Goal: Transaction & Acquisition: Purchase product/service

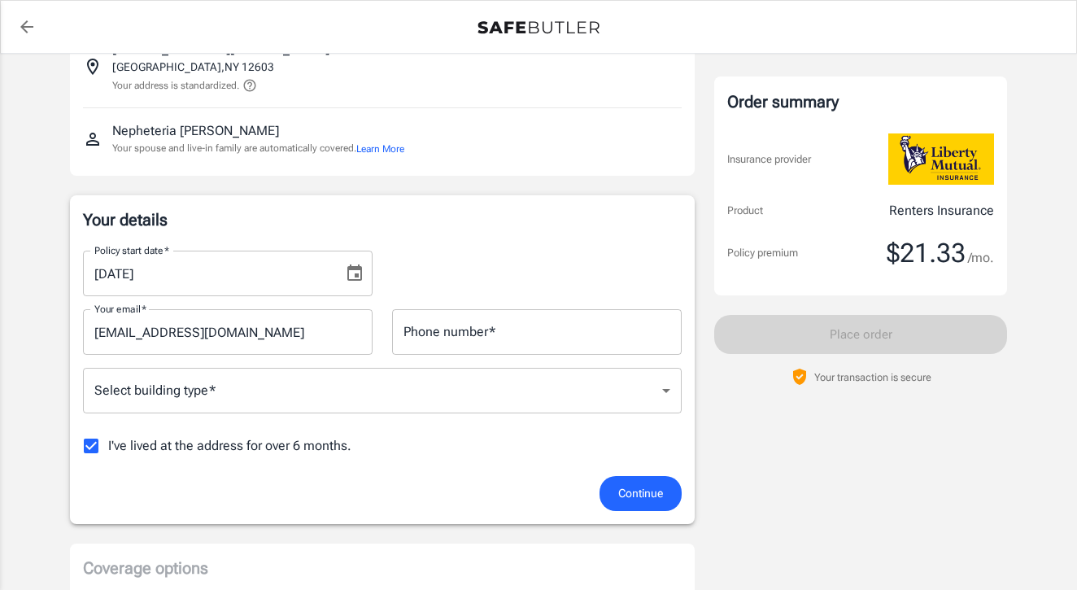
scroll to position [130, 0]
click at [354, 277] on icon "Choose date, selected date is Oct 1, 2025" at bounding box center [354, 271] width 15 height 16
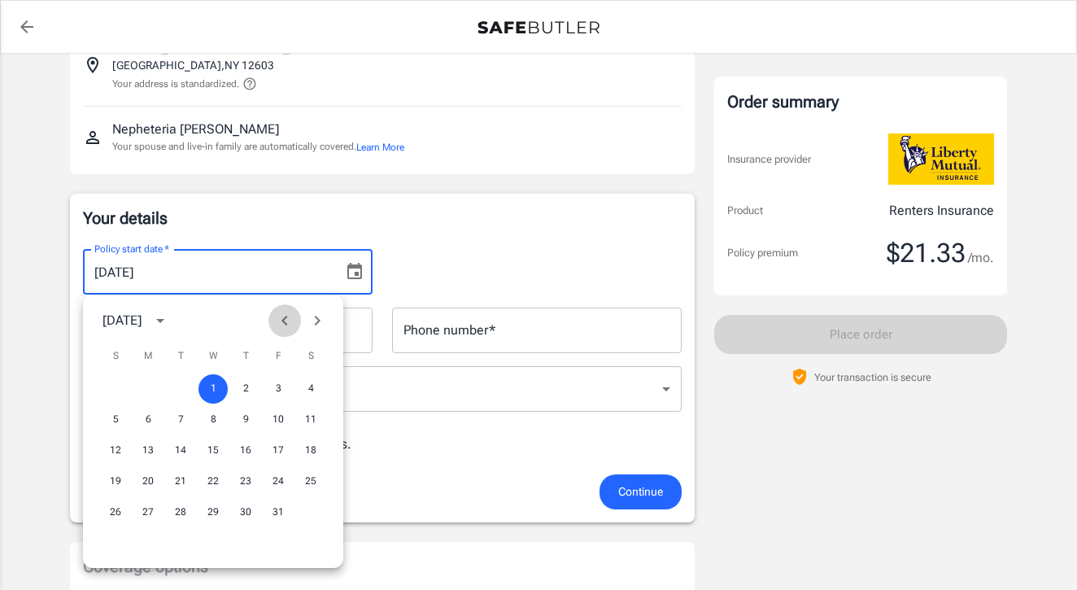
click at [281, 326] on icon "Previous month" at bounding box center [285, 321] width 20 height 20
click at [185, 510] on button "30" at bounding box center [180, 512] width 29 height 29
type input "[DATE]"
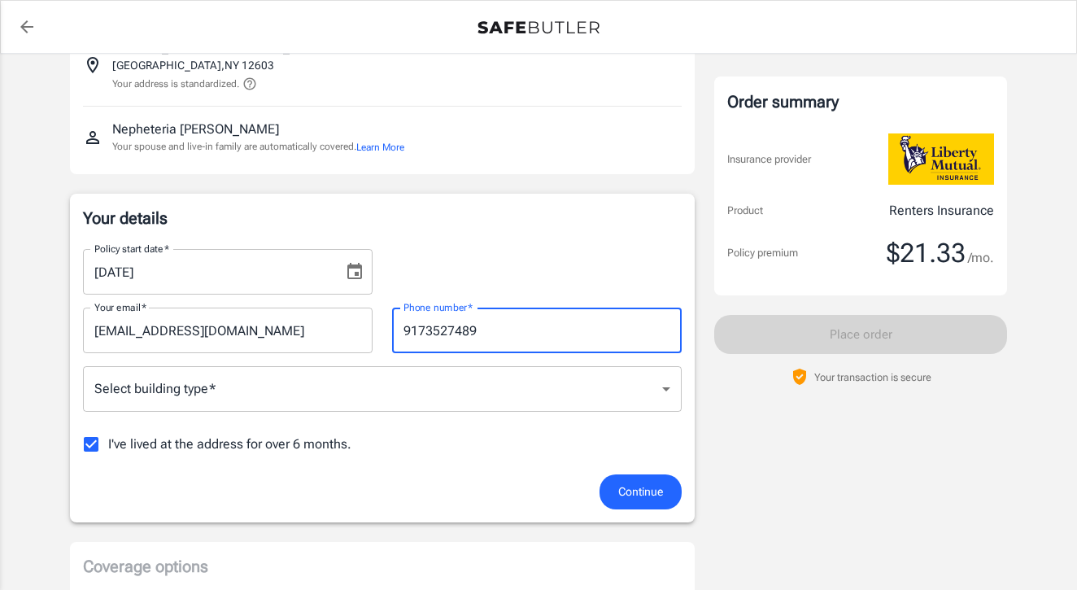
type input "9173527489"
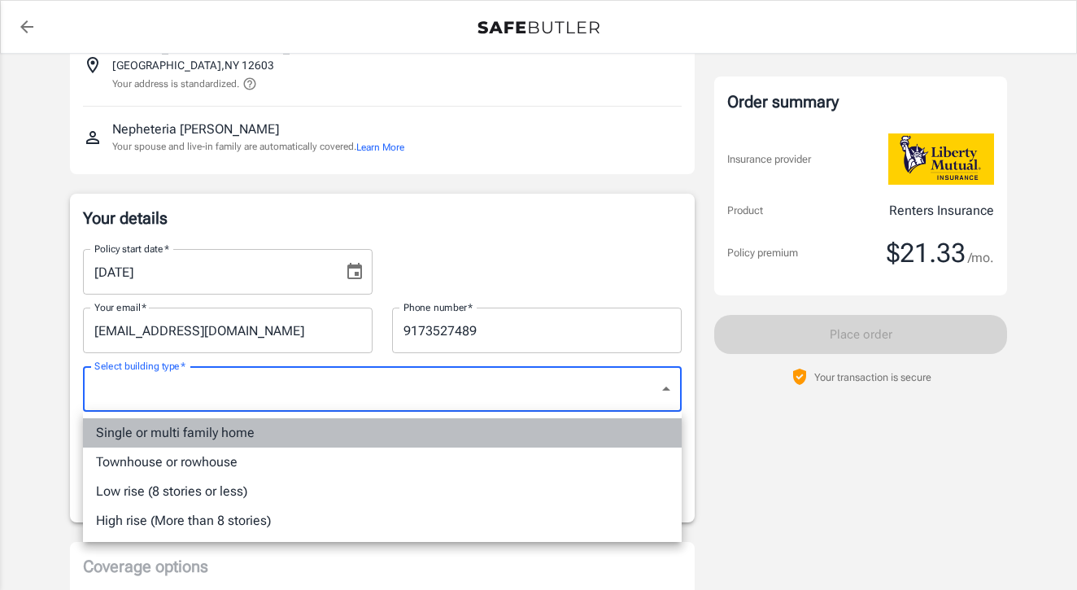
click at [312, 426] on li "Single or multi family home" at bounding box center [382, 432] width 599 height 29
type input "singlefamily"
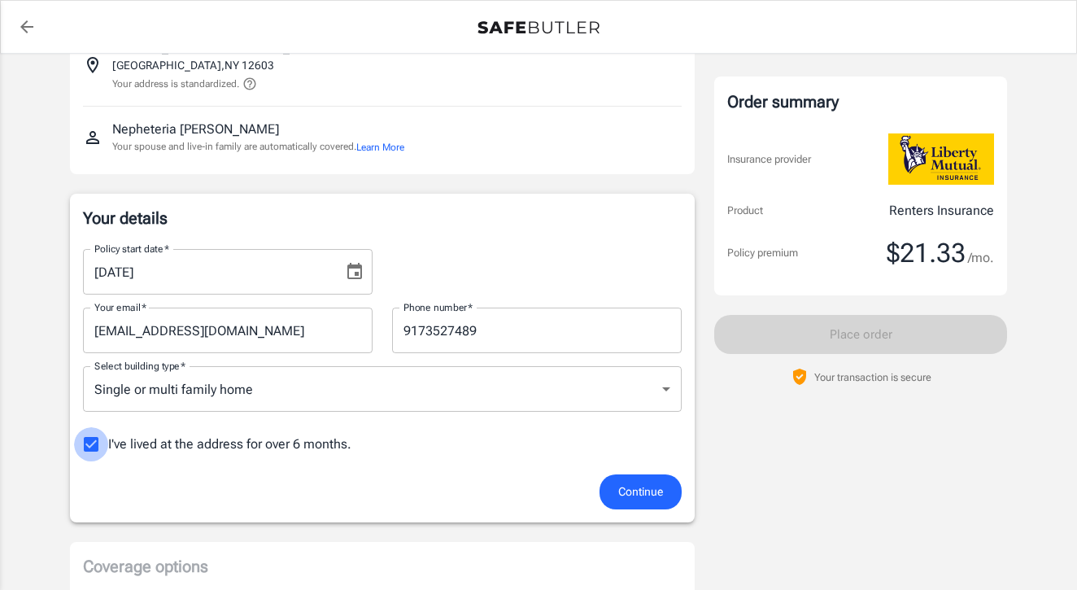
click at [94, 441] on input "I've lived at the address for over 6 months." at bounding box center [91, 444] width 34 height 34
checkbox input "false"
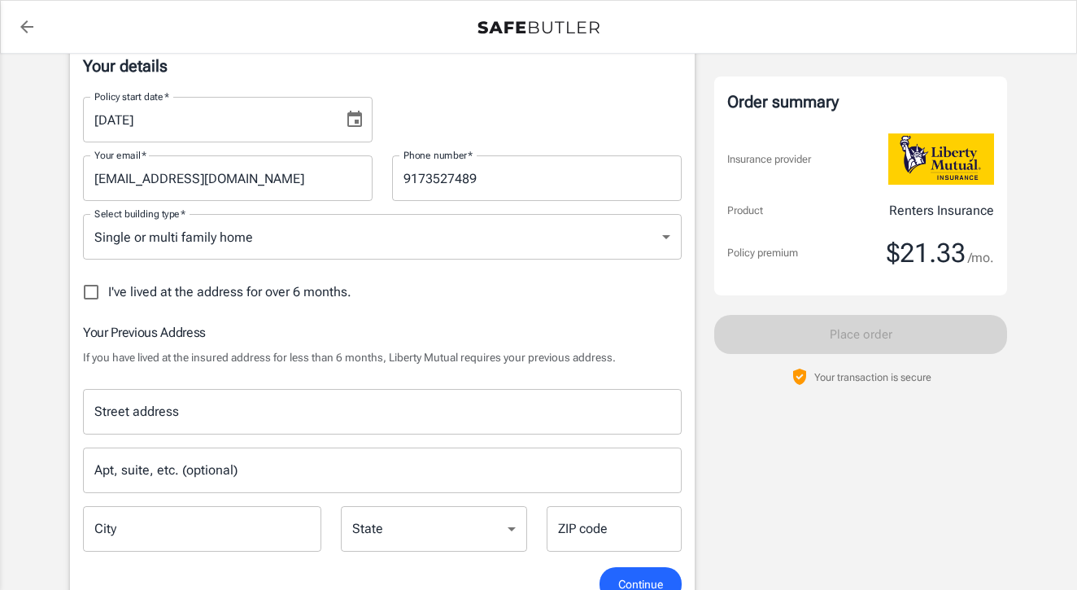
scroll to position [286, 0]
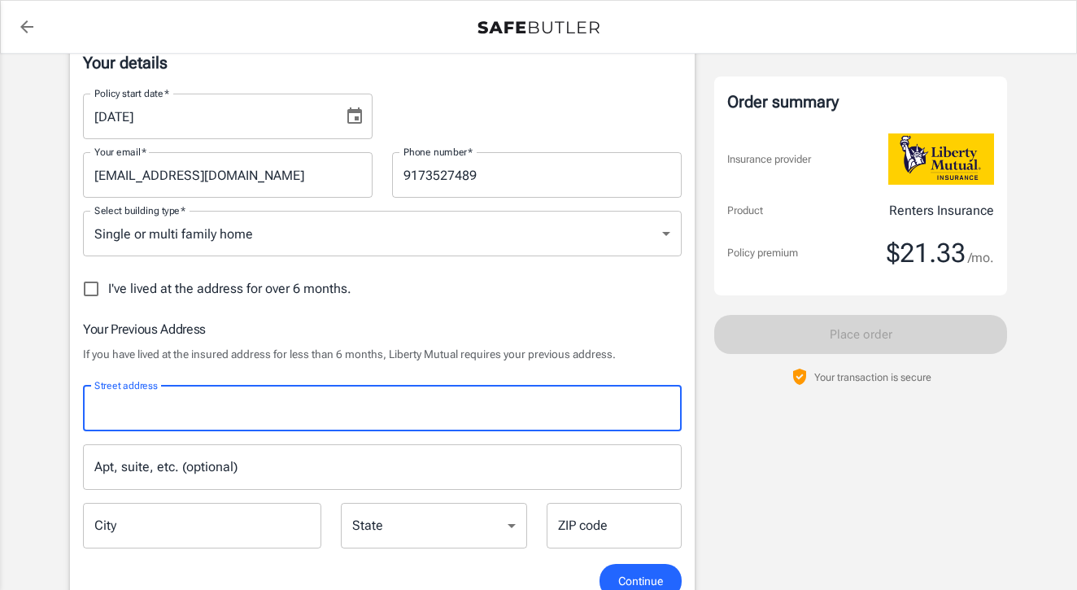
click at [365, 421] on input "Street address" at bounding box center [382, 408] width 584 height 31
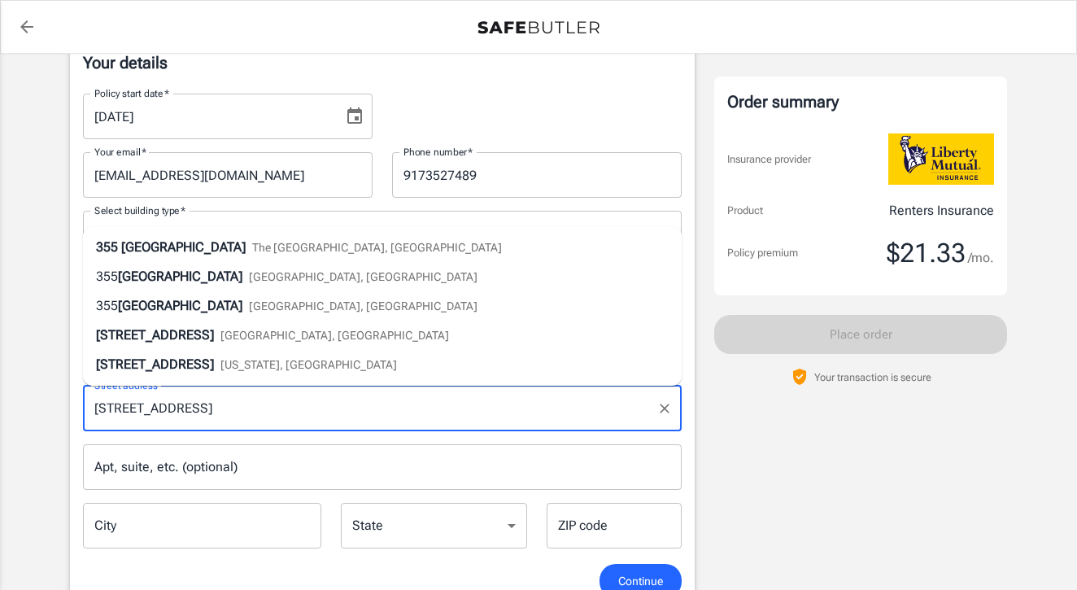
type input "[STREET_ADDRESS]"
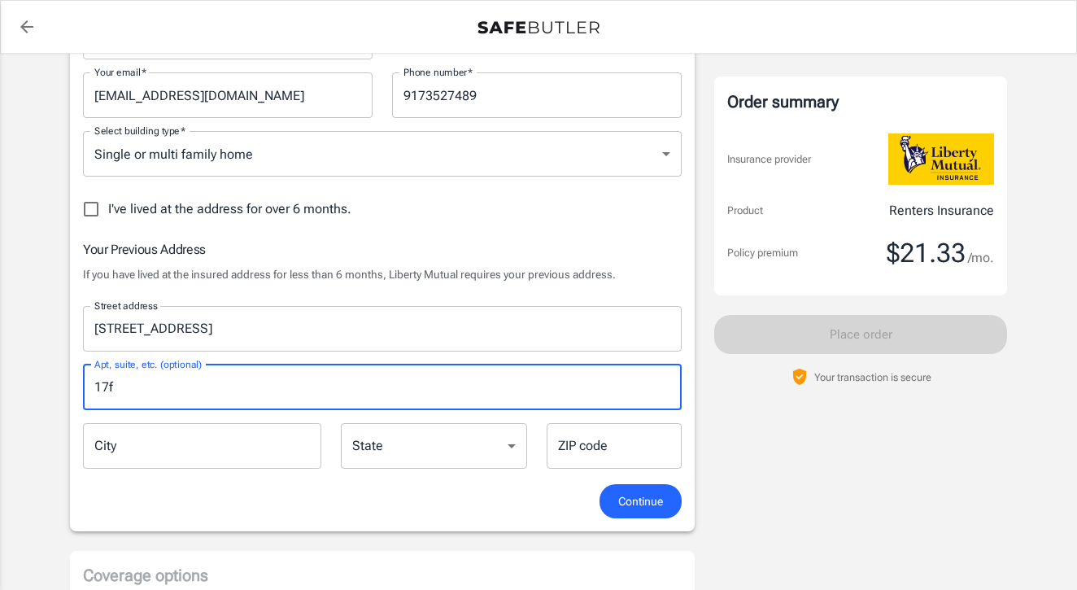
scroll to position [367, 0]
type input "17f"
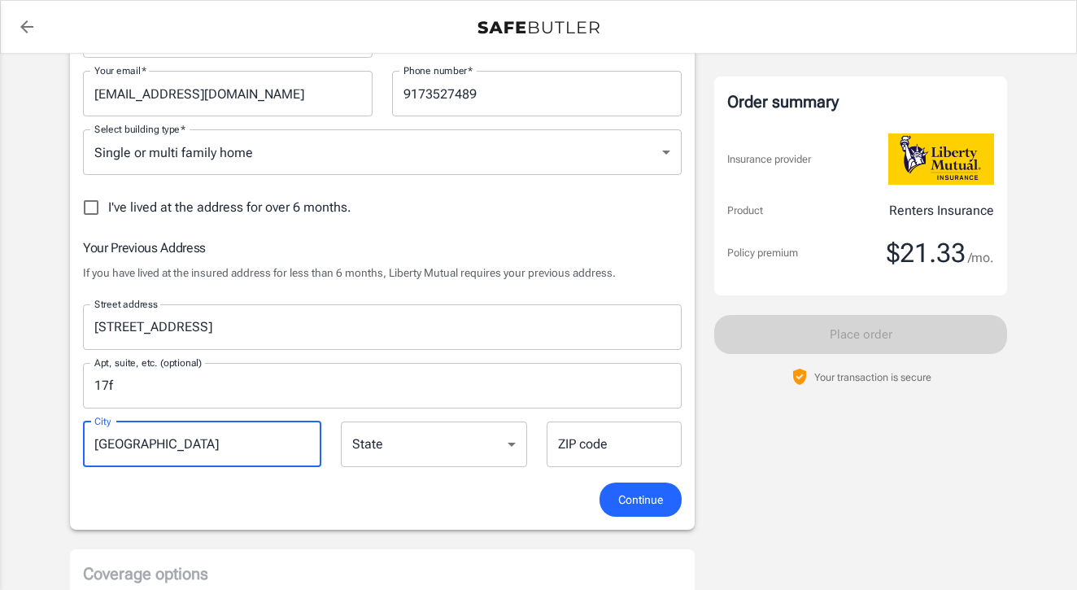
type input "[GEOGRAPHIC_DATA]"
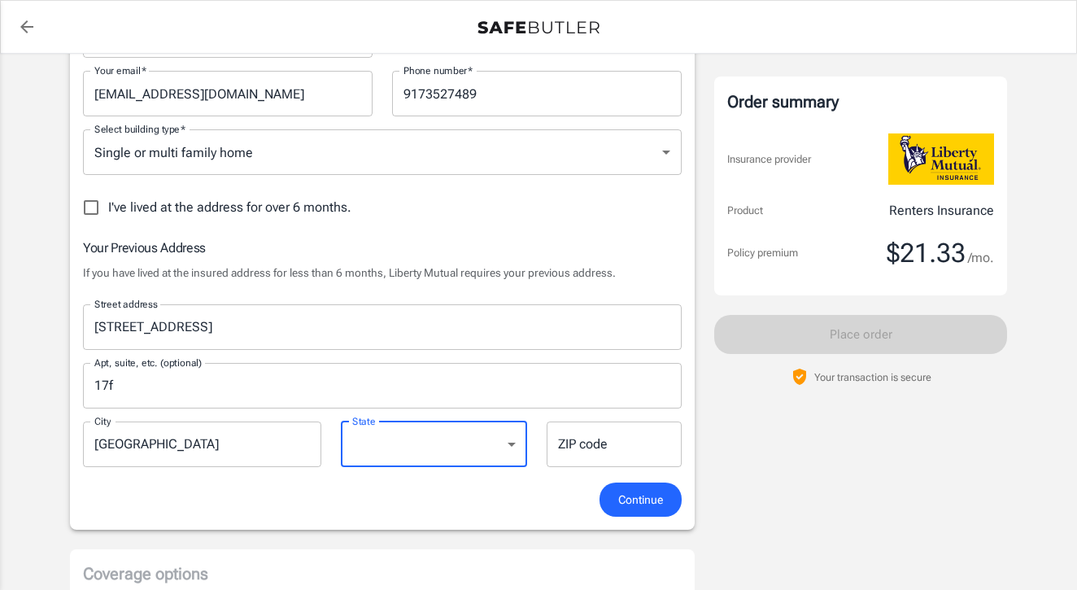
select select "NY"
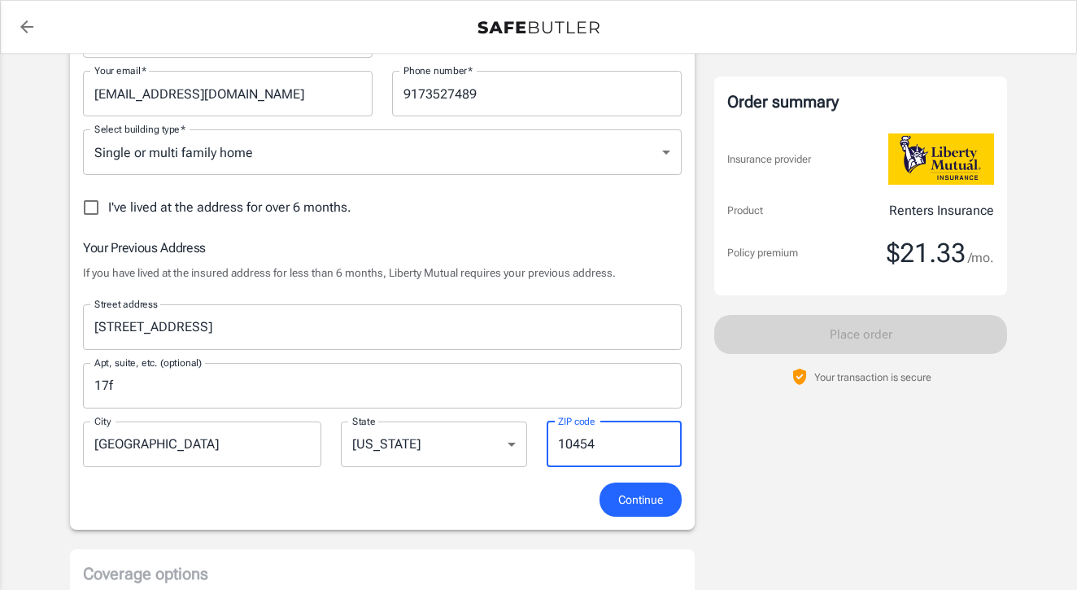
type input "10454"
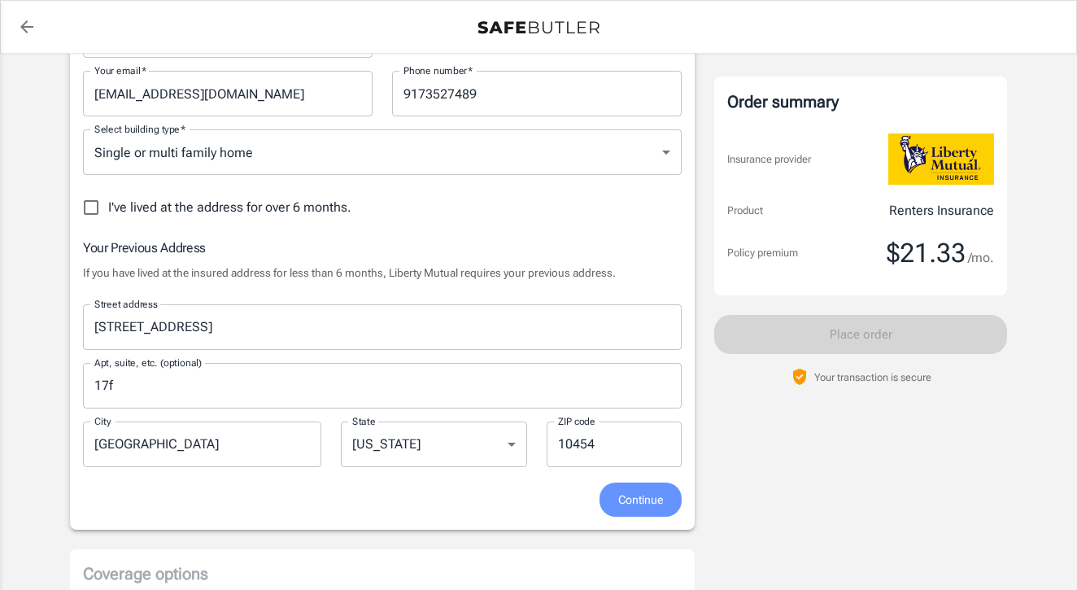
click at [623, 501] on span "Continue" at bounding box center [640, 500] width 45 height 20
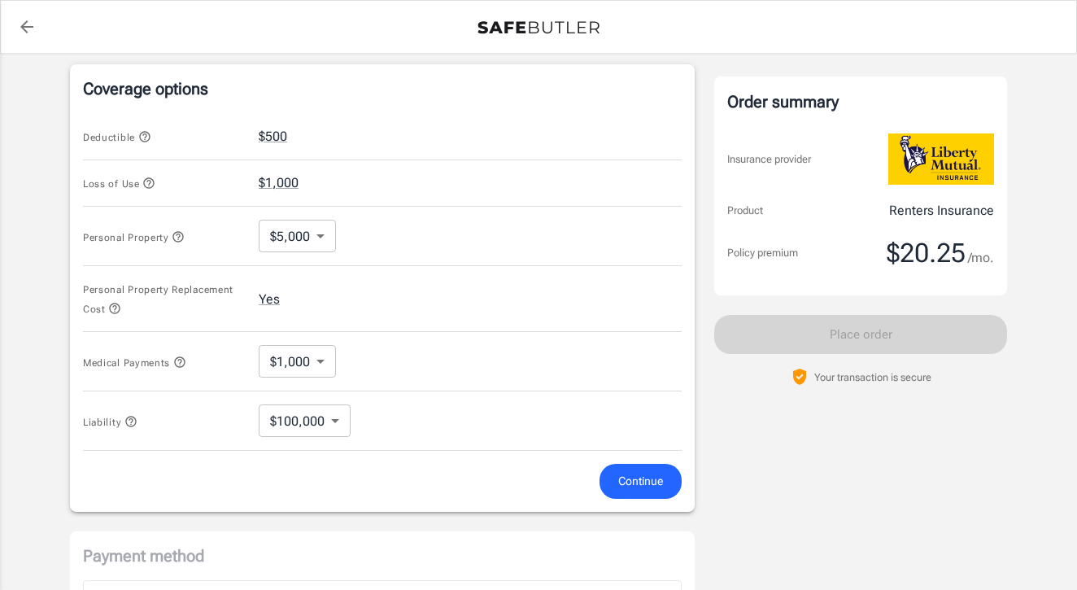
scroll to position [667, 0]
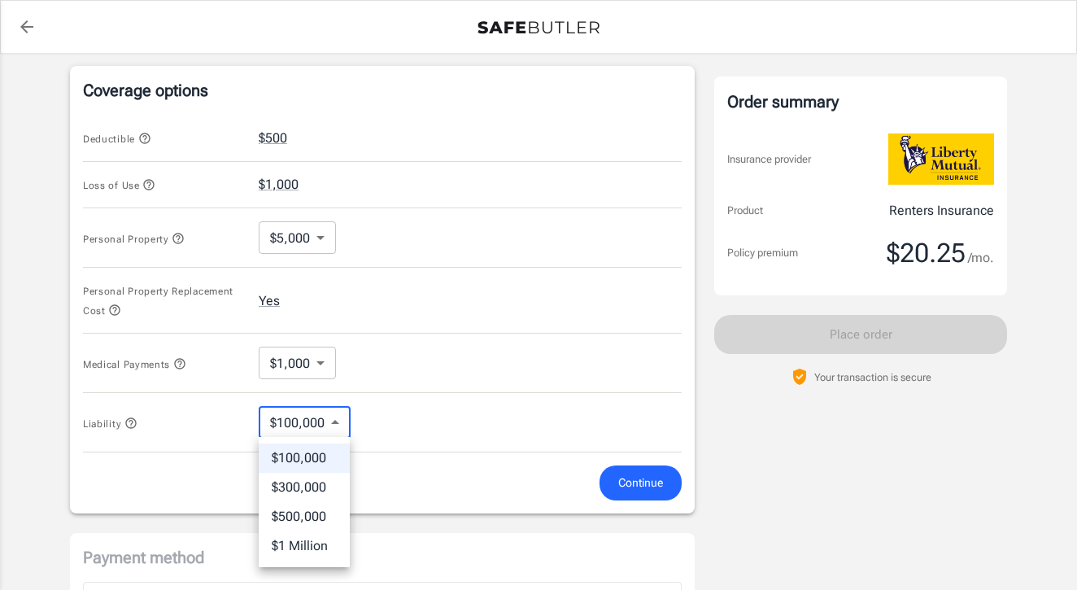
click at [343, 422] on body "Policy premium $ 20.25 /mo Liberty Mutual Renters Insurance [STREET_ADDRESS][PE…" at bounding box center [538, 133] width 1077 height 1600
click at [312, 514] on li "$500,000" at bounding box center [304, 516] width 91 height 29
type input "500000"
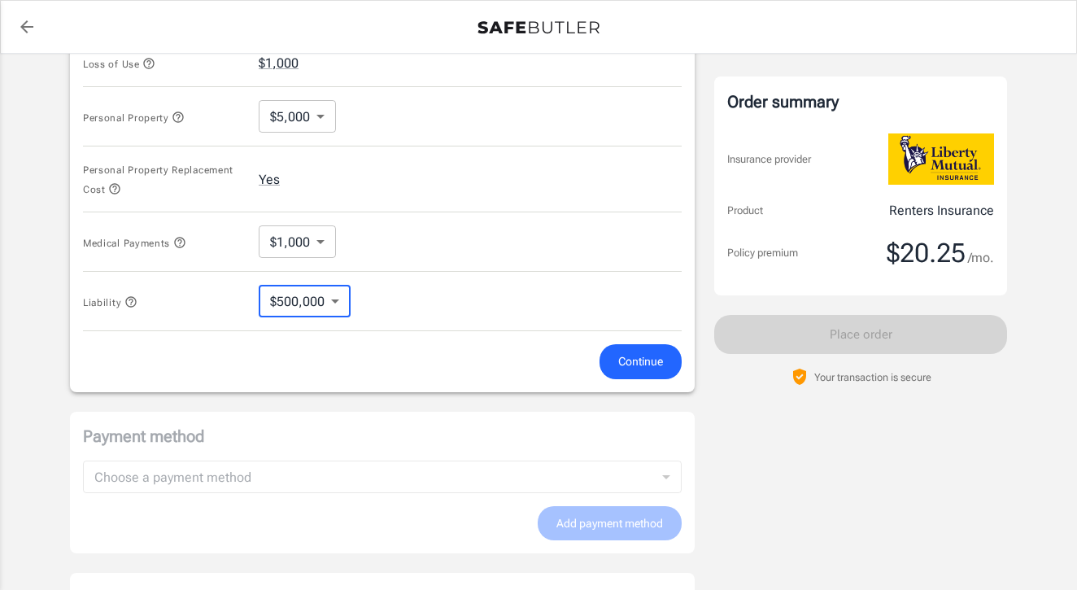
scroll to position [789, 0]
click at [639, 356] on span "Continue" at bounding box center [640, 361] width 45 height 20
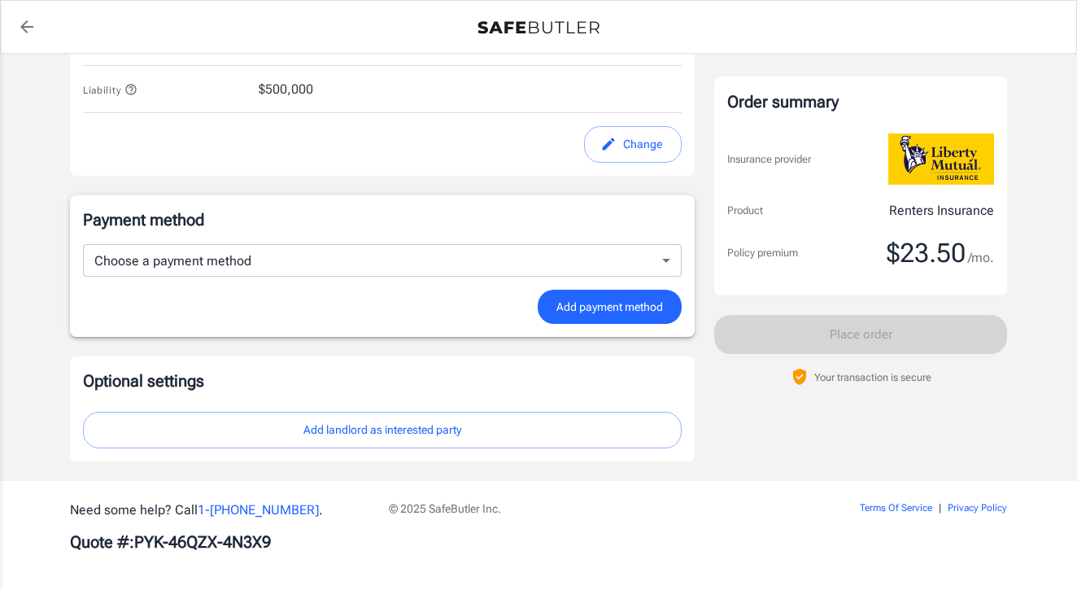
scroll to position [969, 0]
click at [612, 306] on span "Add payment method" at bounding box center [610, 308] width 107 height 20
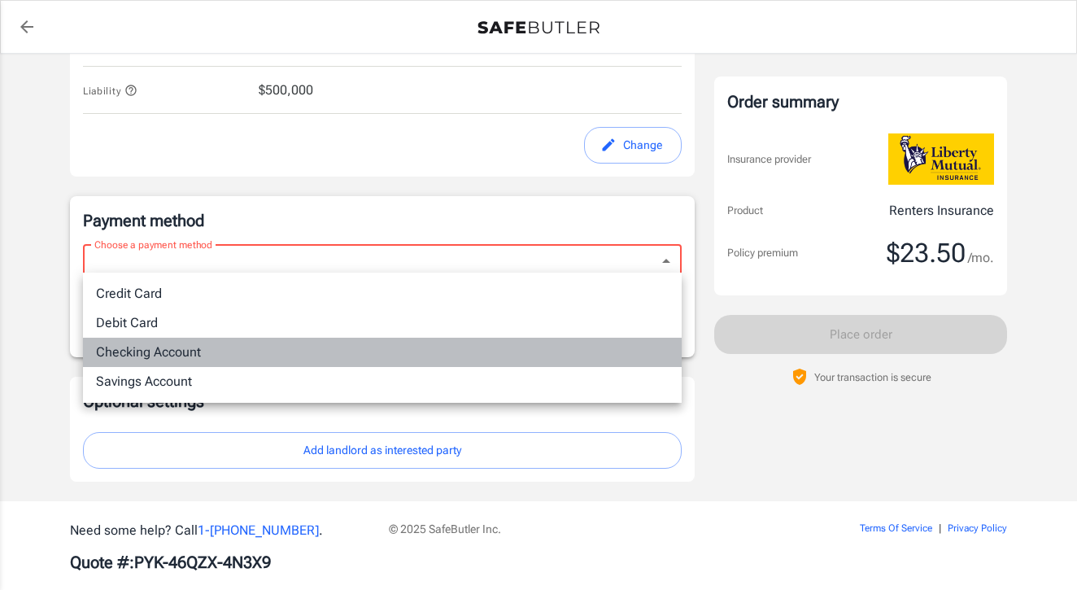
click at [362, 349] on li "Checking Account" at bounding box center [382, 352] width 599 height 29
type input "checking"
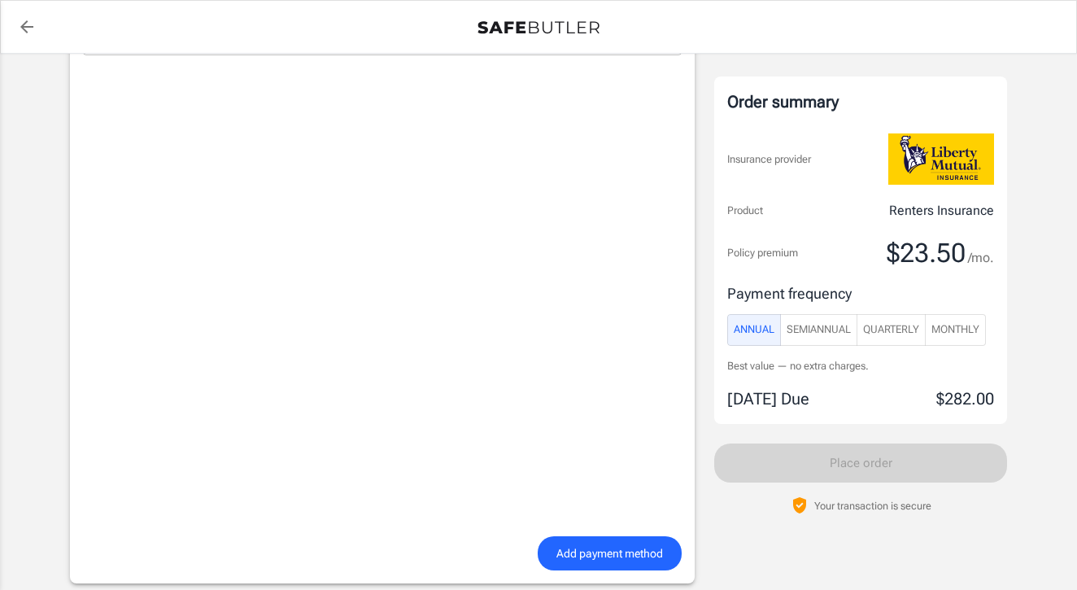
scroll to position [1193, 0]
click at [570, 548] on span "Add payment method" at bounding box center [610, 552] width 107 height 20
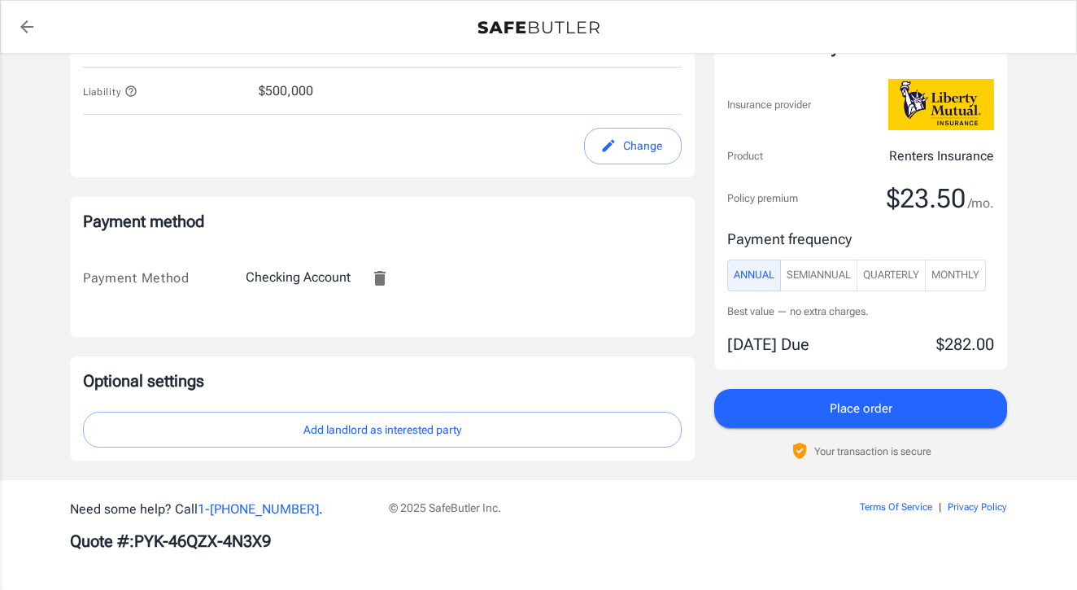
scroll to position [967, 0]
click at [963, 273] on span "Monthly" at bounding box center [956, 276] width 48 height 19
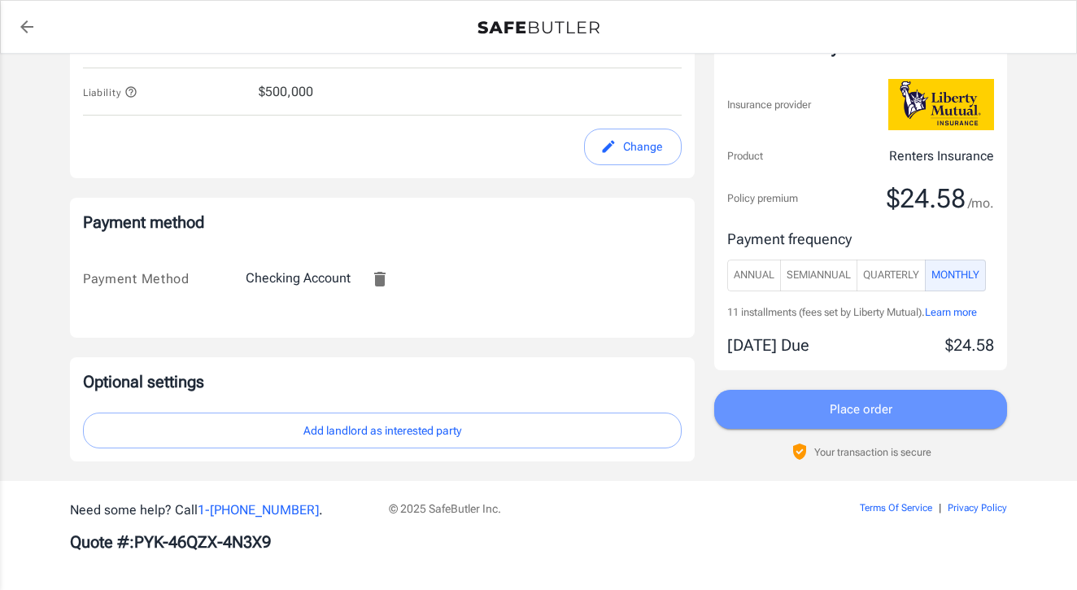
click at [844, 412] on span "Place order" at bounding box center [861, 409] width 63 height 21
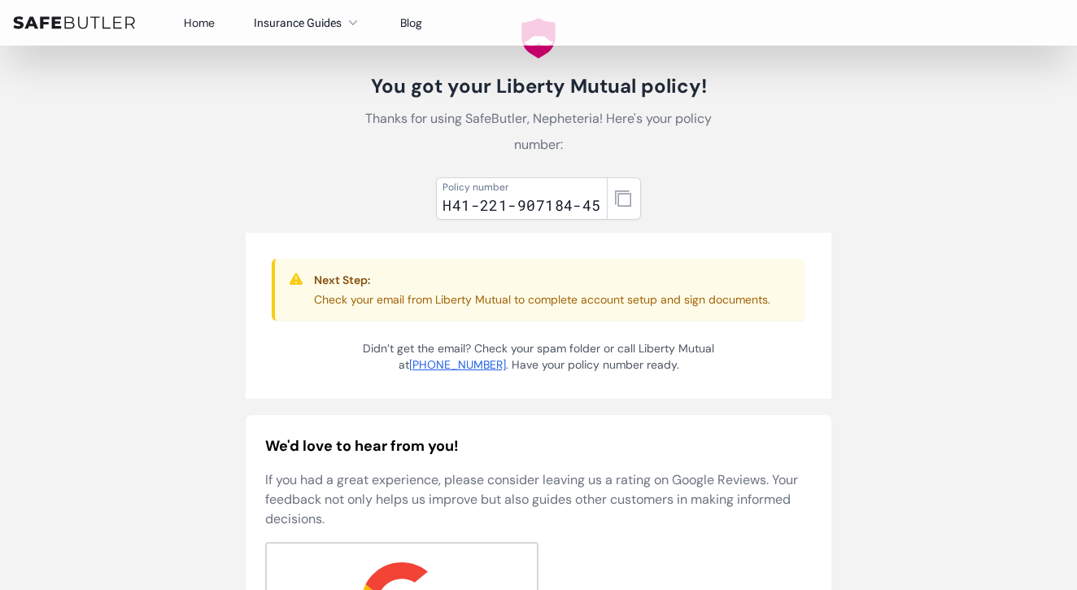
scroll to position [86, 0]
